Goal: Task Accomplishment & Management: Use online tool/utility

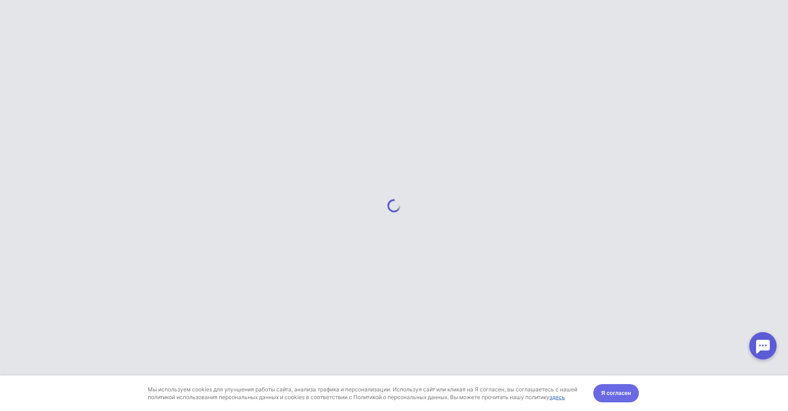
click at [610, 391] on span "Я согласен" at bounding box center [616, 392] width 30 height 9
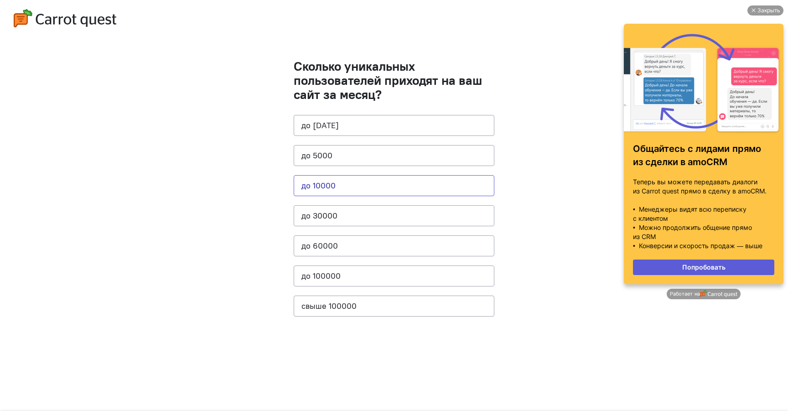
click at [343, 183] on button "до 10000" at bounding box center [394, 185] width 201 height 21
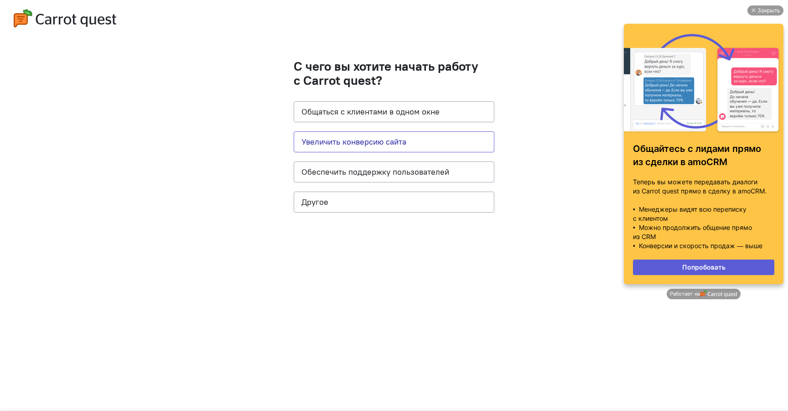
click at [384, 136] on button "Увеличить конверсию сайта" at bounding box center [394, 141] width 201 height 21
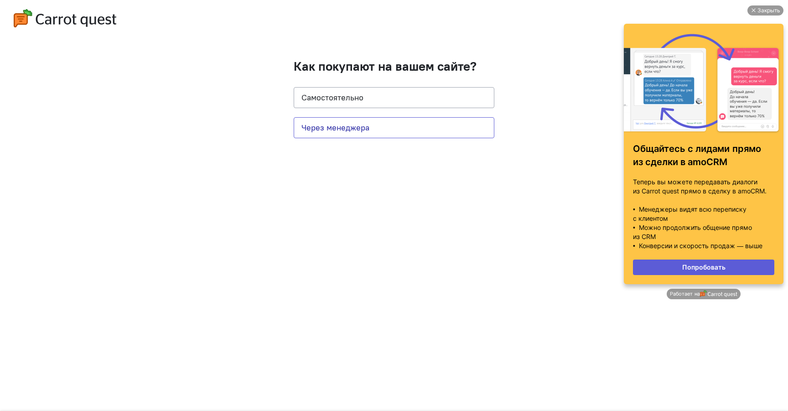
click at [370, 127] on button "Через менеджера" at bounding box center [394, 127] width 201 height 21
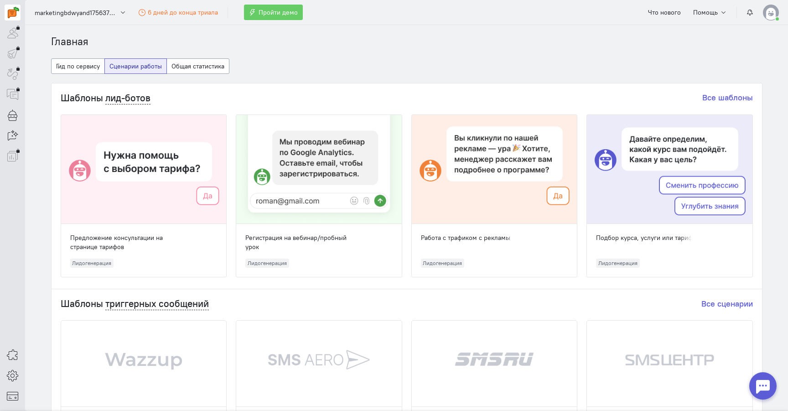
click at [756, 385] on div at bounding box center [762, 385] width 27 height 27
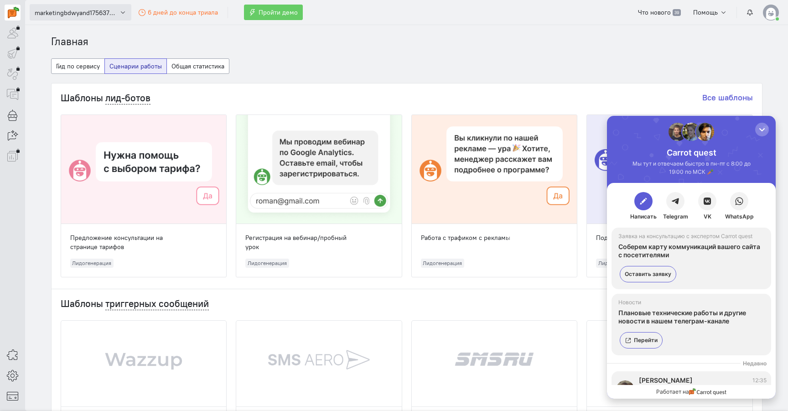
click at [111, 10] on span "marketingbdwyand1756373762" at bounding box center [76, 12] width 82 height 9
click at [760, 10] on div "Что нового 39 Помощь" at bounding box center [706, 13] width 146 height 16
click at [766, 13] on img at bounding box center [770, 13] width 16 height 16
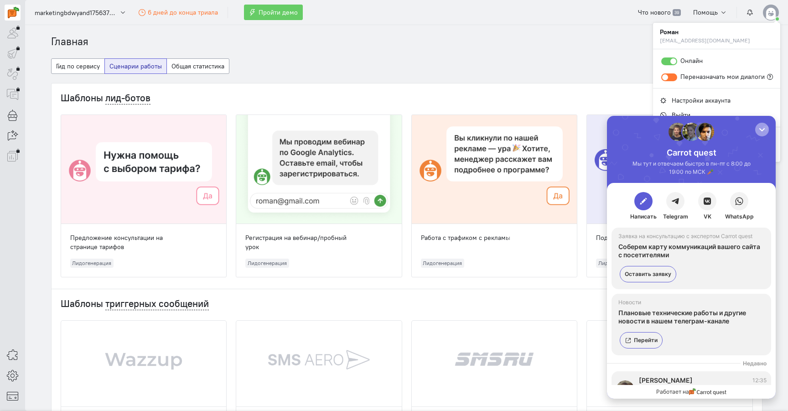
click at [758, 128] on div "button" at bounding box center [761, 129] width 9 height 9
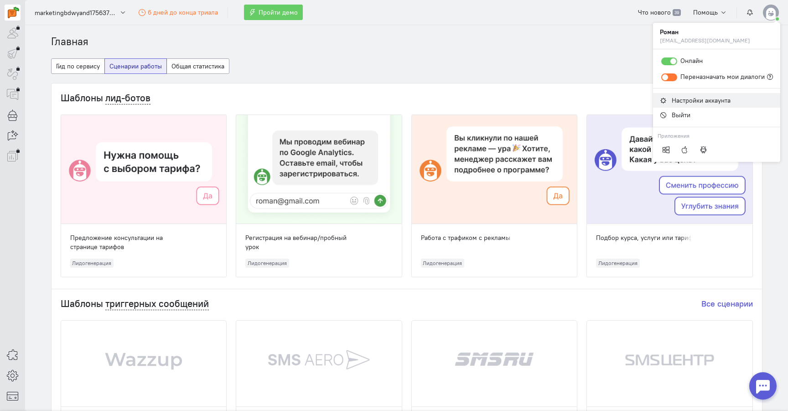
click at [699, 100] on span "Настройки аккаунта" at bounding box center [700, 100] width 59 height 8
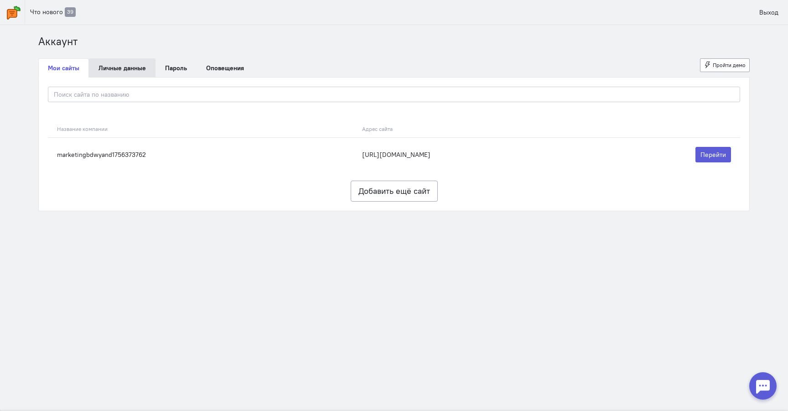
click at [138, 71] on link "Личные данные" at bounding box center [122, 67] width 67 height 19
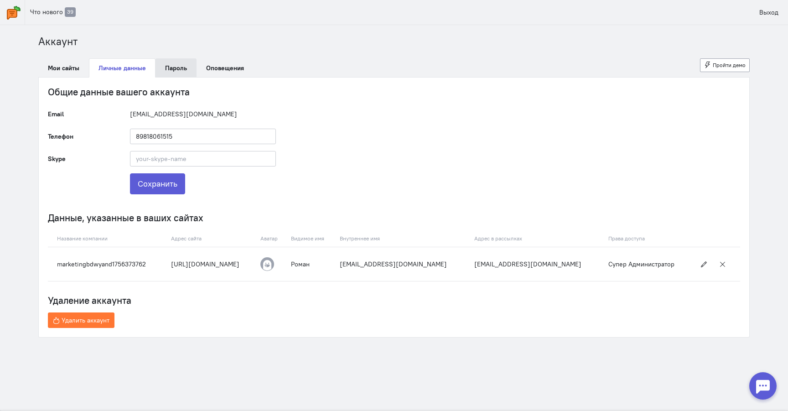
click at [189, 65] on link "Пароль" at bounding box center [175, 67] width 41 height 19
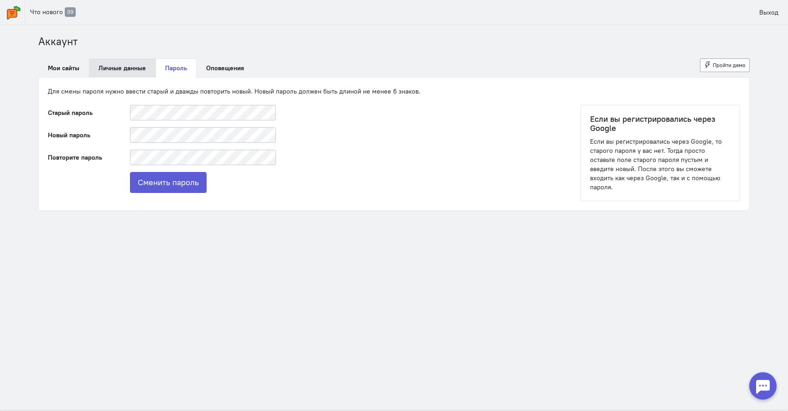
click at [127, 64] on link "Личные данные" at bounding box center [122, 67] width 67 height 19
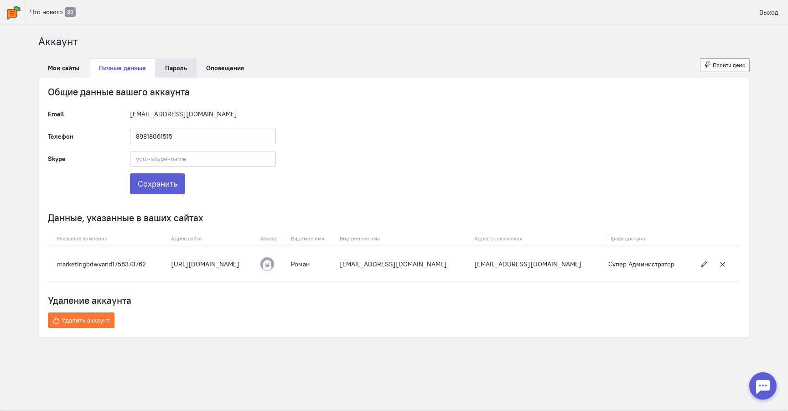
click at [178, 66] on link "Пароль" at bounding box center [175, 67] width 41 height 19
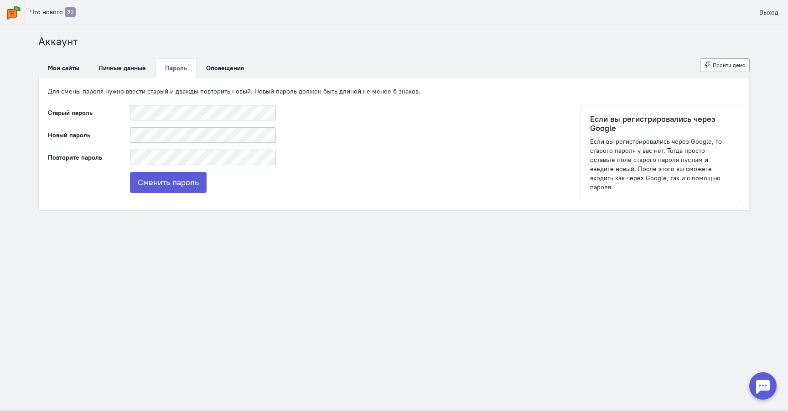
click at [15, 13] on img at bounding box center [14, 13] width 14 height 14
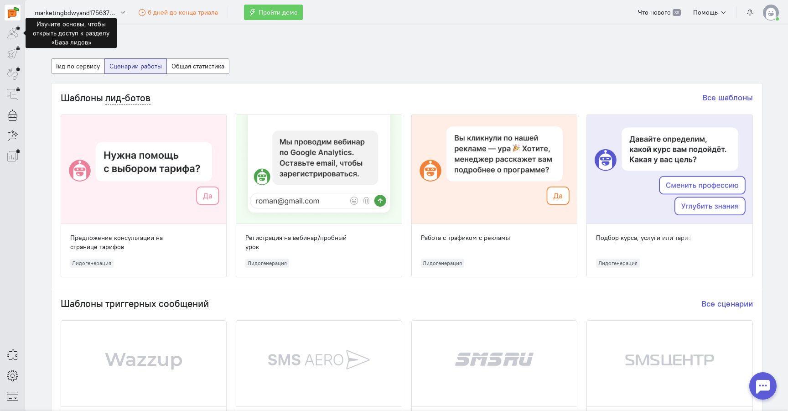
click at [14, 33] on div at bounding box center [13, 33] width 16 height 16
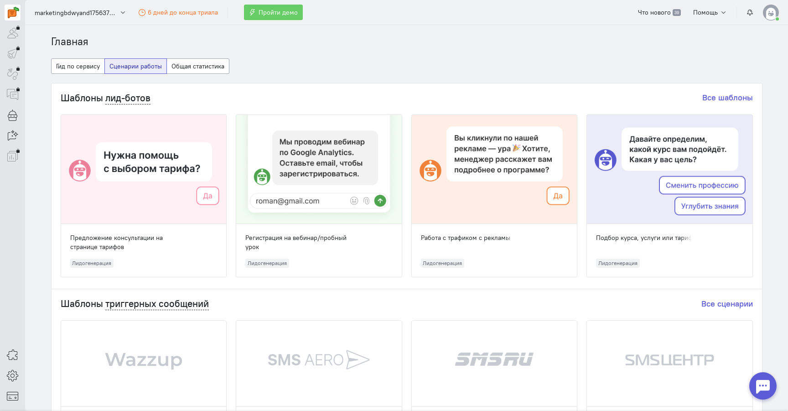
click at [15, 14] on img at bounding box center [13, 12] width 11 height 11
click at [76, 66] on button "Гид по сервису" at bounding box center [78, 65] width 54 height 15
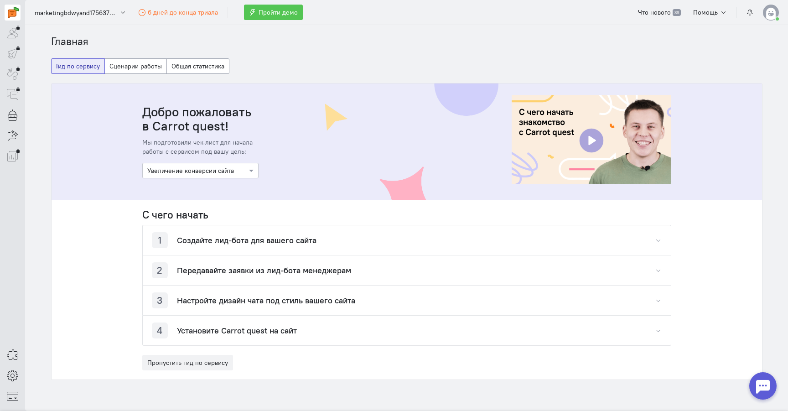
click at [269, 14] on span "Пройти демо" at bounding box center [277, 12] width 39 height 8
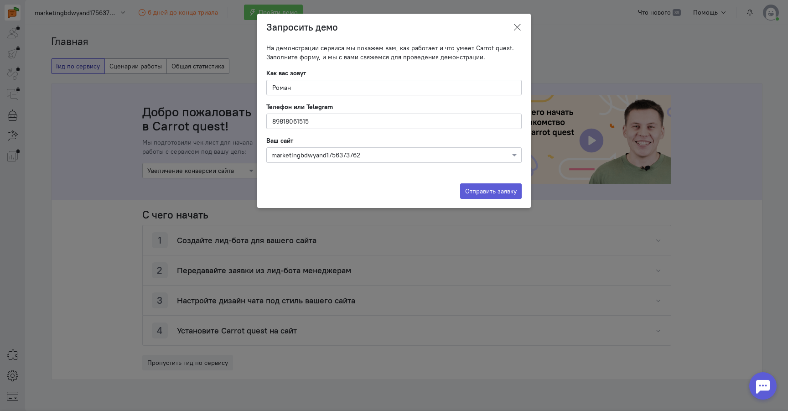
click at [518, 33] on button at bounding box center [516, 27] width 27 height 21
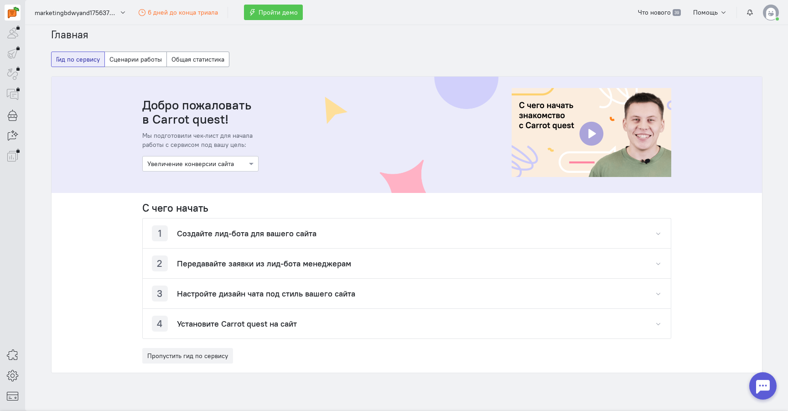
scroll to position [5, 0]
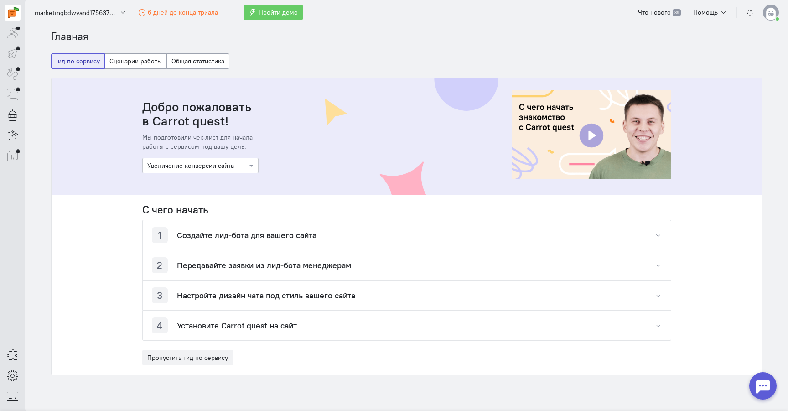
click at [659, 236] on icon "button" at bounding box center [657, 235] width 7 height 7
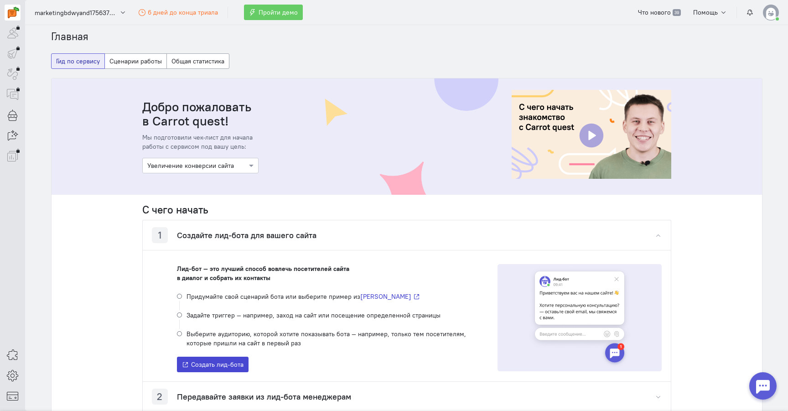
click at [193, 359] on button "Создать лид-бота" at bounding box center [213, 363] width 72 height 15
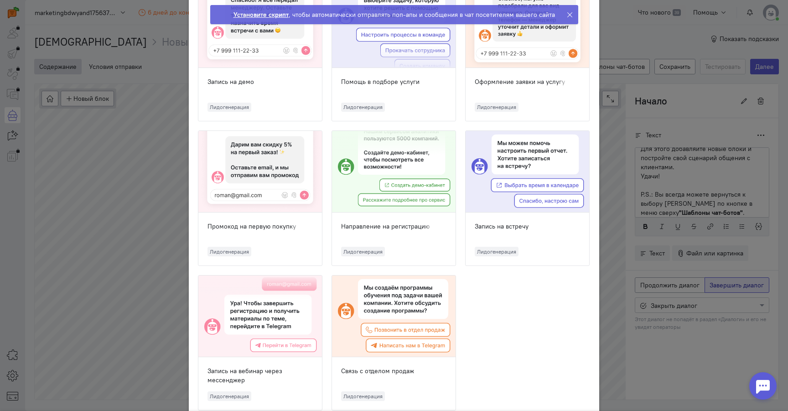
scroll to position [666, 0]
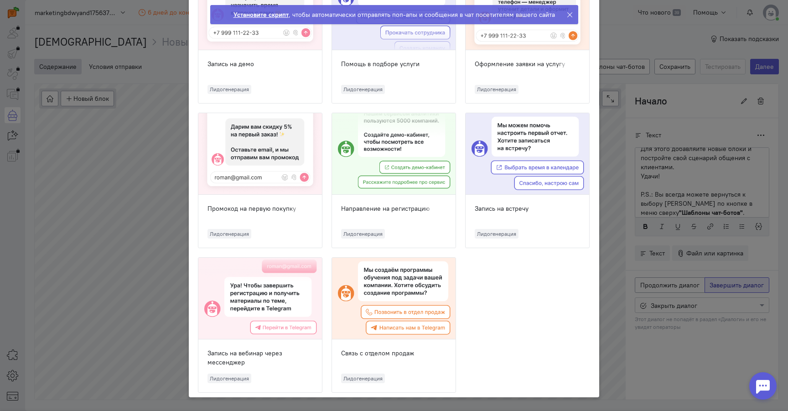
click at [654, 266] on ngb-modal-window "Шаблоны чат-ботов Выберите шаблон, с которого вы хотите начать создание бота и …" at bounding box center [394, 205] width 788 height 411
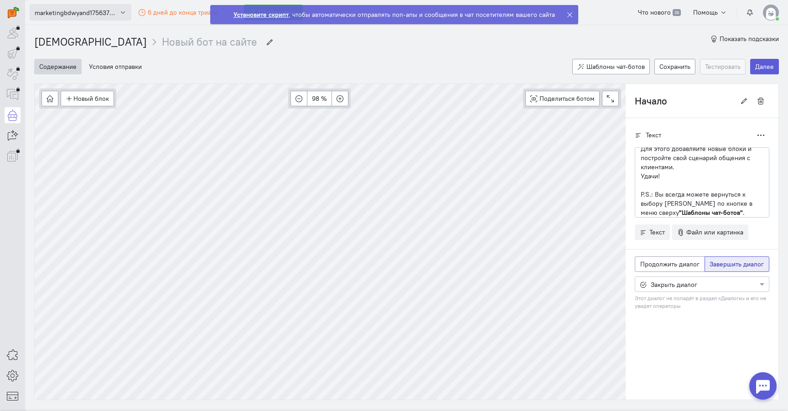
click at [66, 8] on span "marketingbdwyand1756373762" at bounding box center [76, 12] width 82 height 9
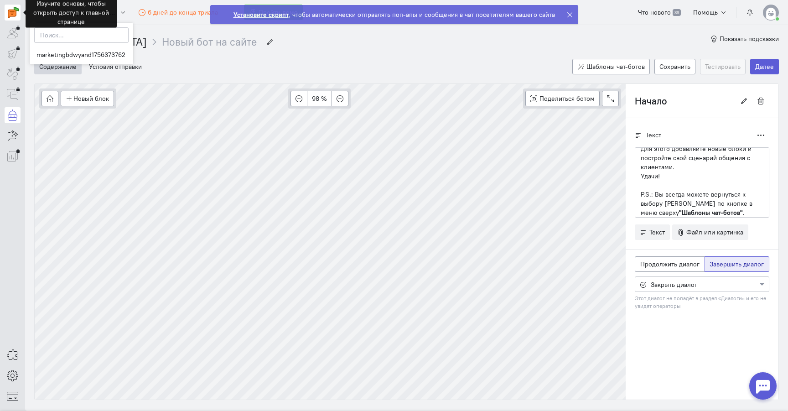
click at [7, 13] on link at bounding box center [13, 13] width 16 height 16
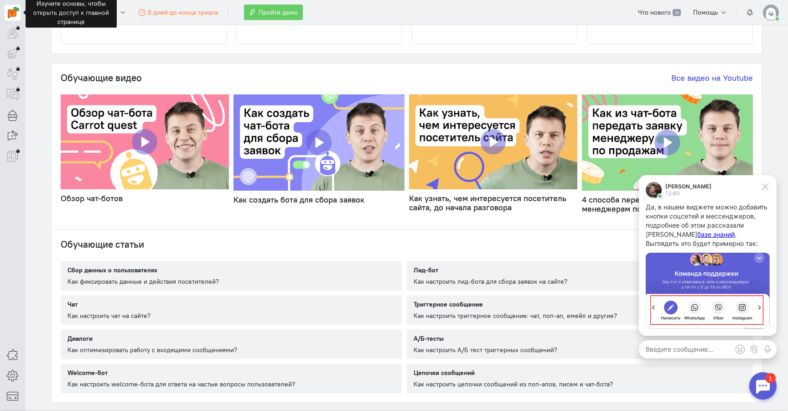
scroll to position [463, 0]
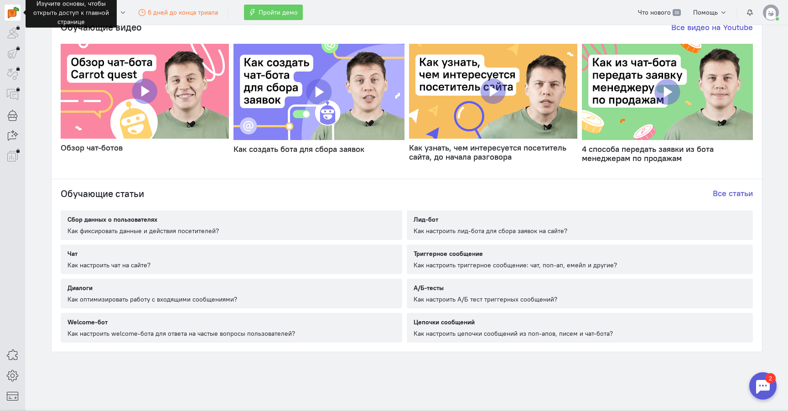
click at [750, 378] on div "2" at bounding box center [762, 385] width 36 height 36
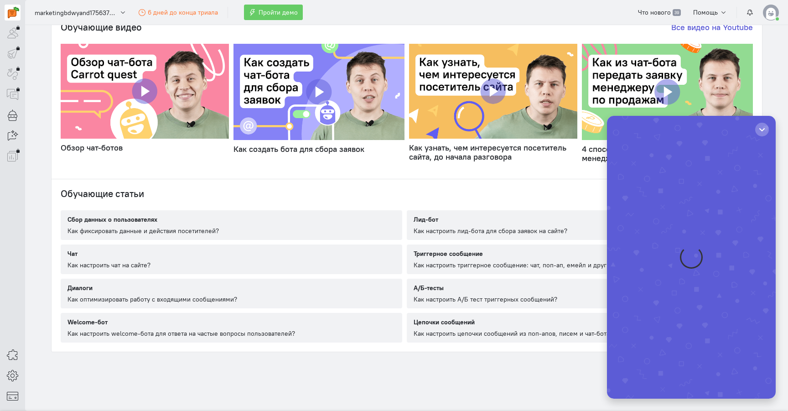
scroll to position [0, 0]
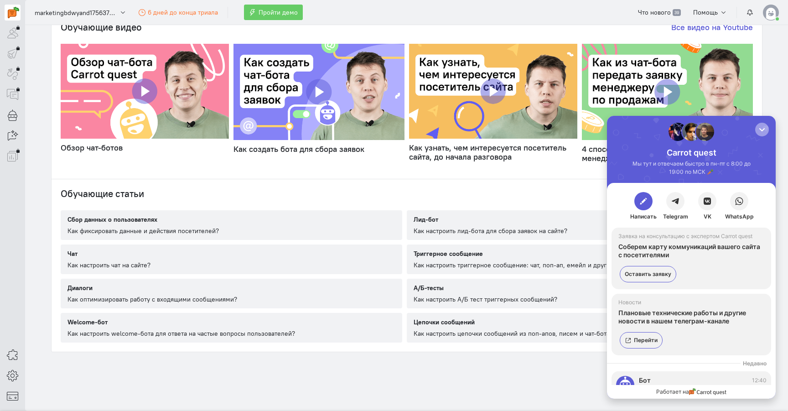
click at [761, 136] on button "button" at bounding box center [762, 130] width 14 height 14
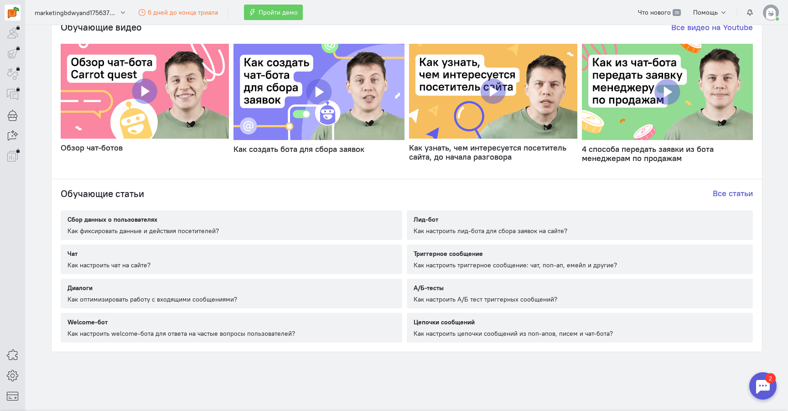
click at [766, 381] on div "2" at bounding box center [770, 378] width 10 height 10
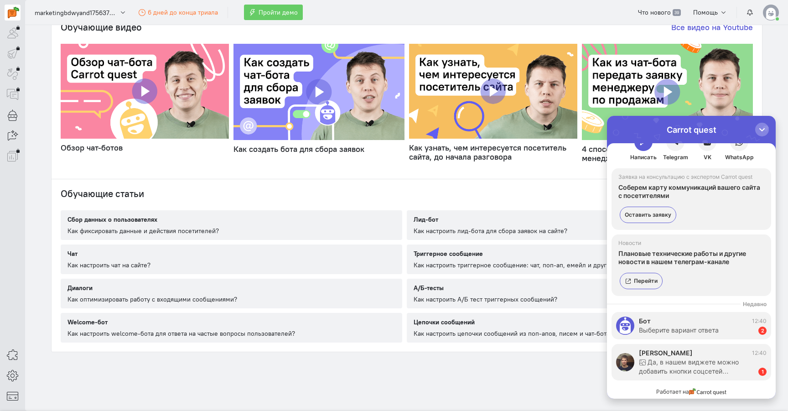
scroll to position [20, 0]
click at [686, 361] on div "Да, в нашем виджете можно добавить кнопки соцсетей…" at bounding box center [694, 366] width 110 height 18
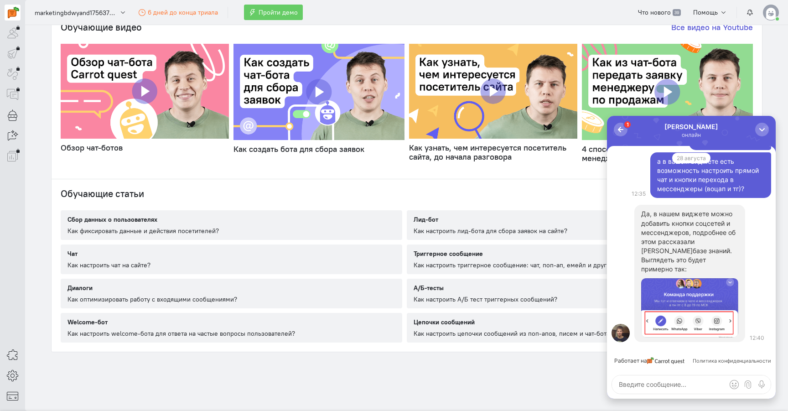
click at [692, 254] on link "базе знаний" at bounding box center [710, 251] width 37 height 8
click at [656, 382] on textarea at bounding box center [691, 384] width 159 height 18
type textarea "'"
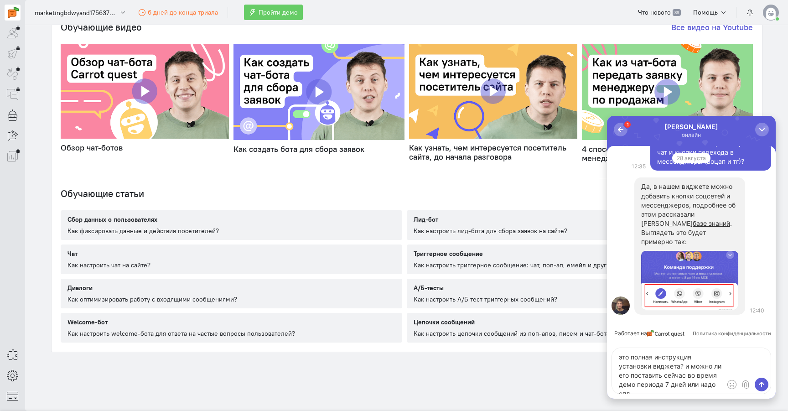
scroll to position [4, 0]
type textarea "это полная инструкция установки виджета? и можно ли его поставить сейчас во вре…"
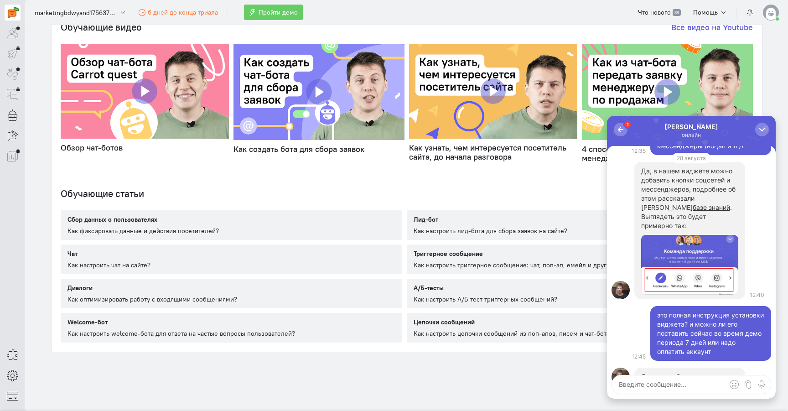
scroll to position [-100, 0]
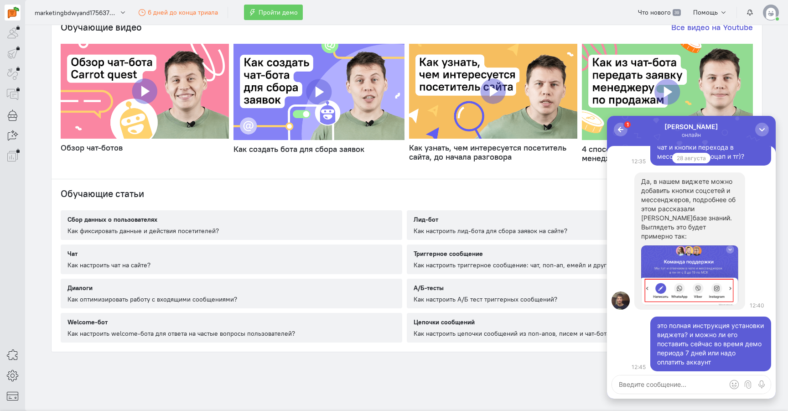
click at [692, 221] on link "базе знаний" at bounding box center [710, 218] width 37 height 8
